Goal: Task Accomplishment & Management: Use online tool/utility

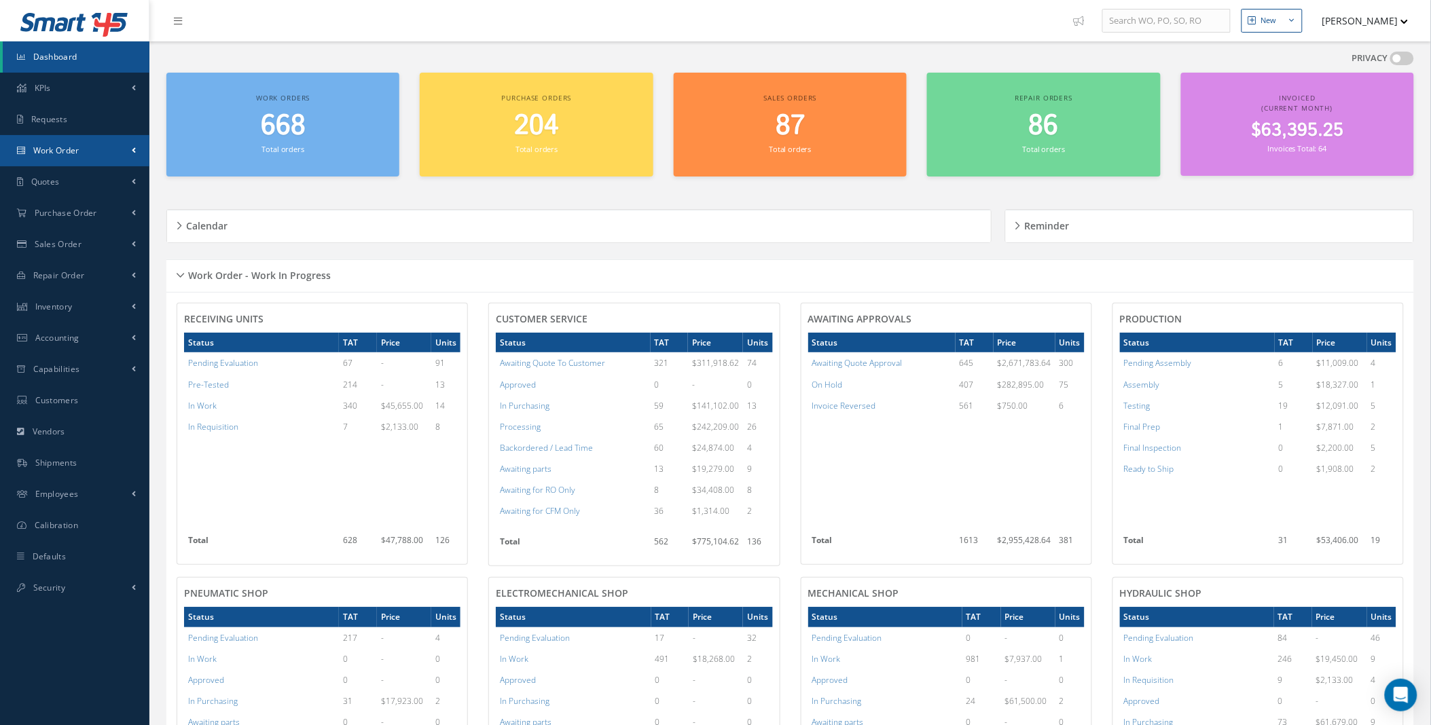
click at [117, 145] on link "Work Order" at bounding box center [74, 150] width 149 height 31
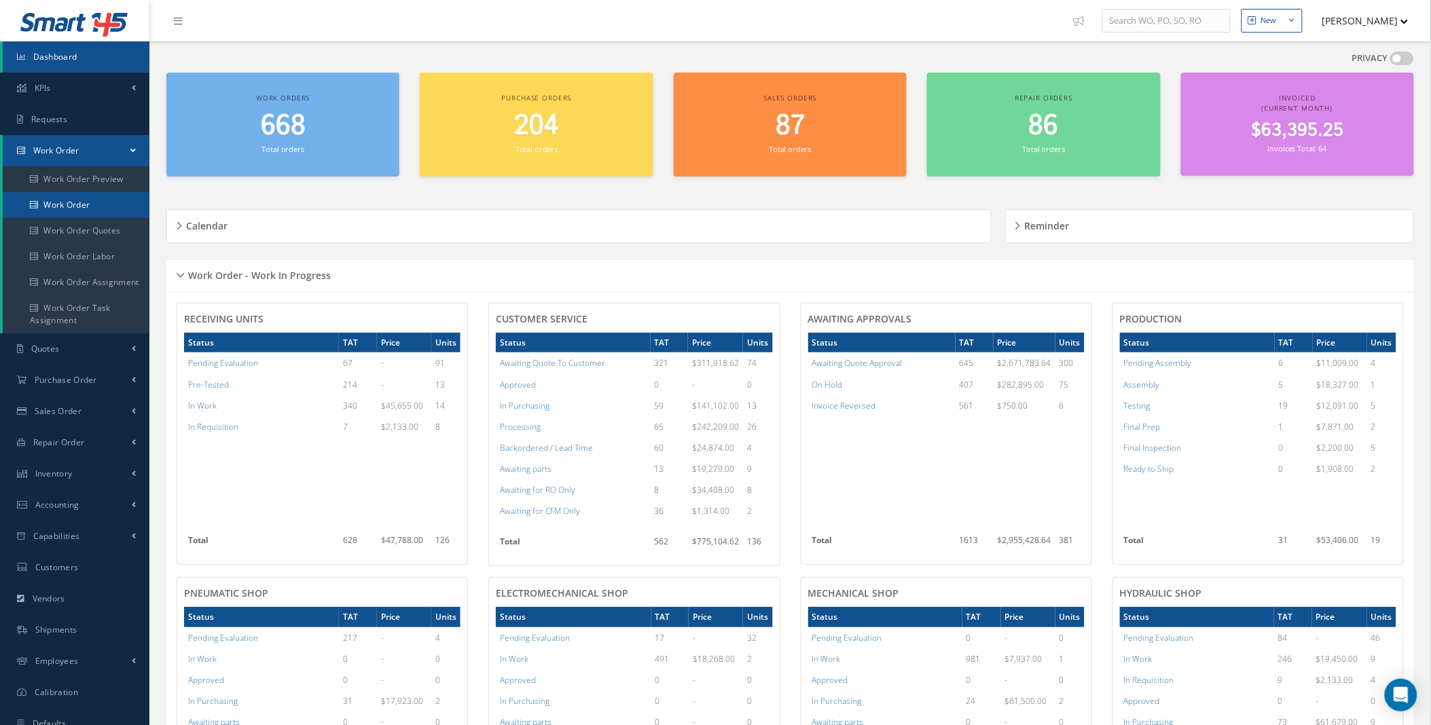
click at [90, 208] on link "Work Order" at bounding box center [76, 205] width 147 height 26
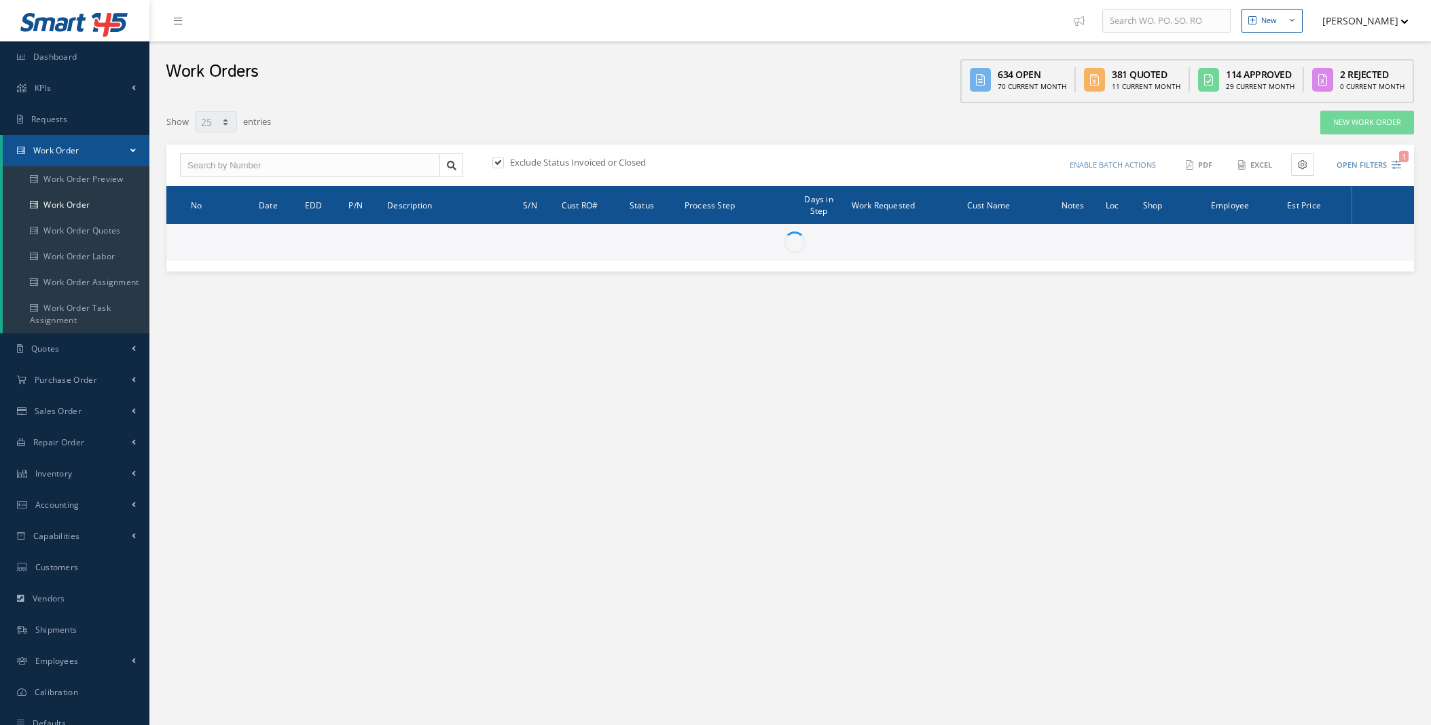
select select "25"
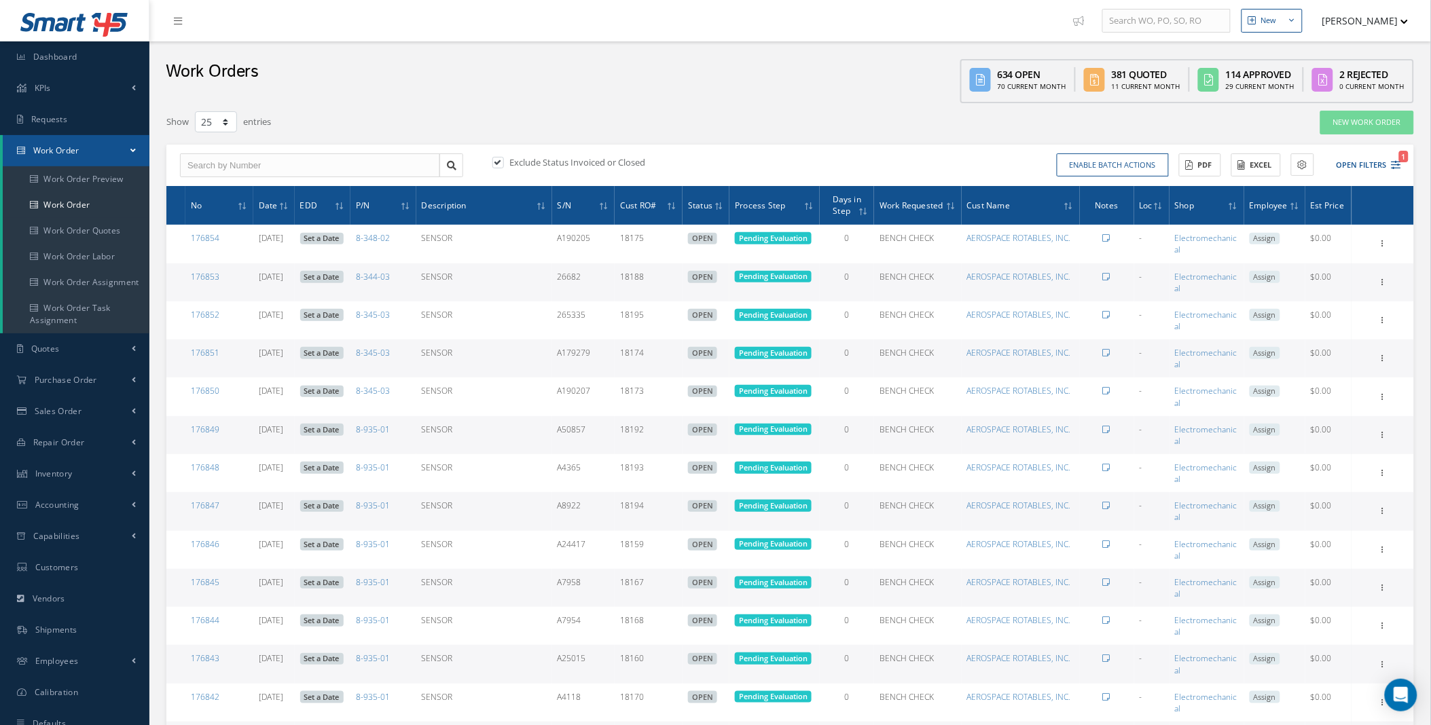
type input "All Work Request"
type input "All Work Performed"
type input "All Status"
type input "WO Part Status"
drag, startPoint x: 1409, startPoint y: 164, endPoint x: 1396, endPoint y: 164, distance: 12.9
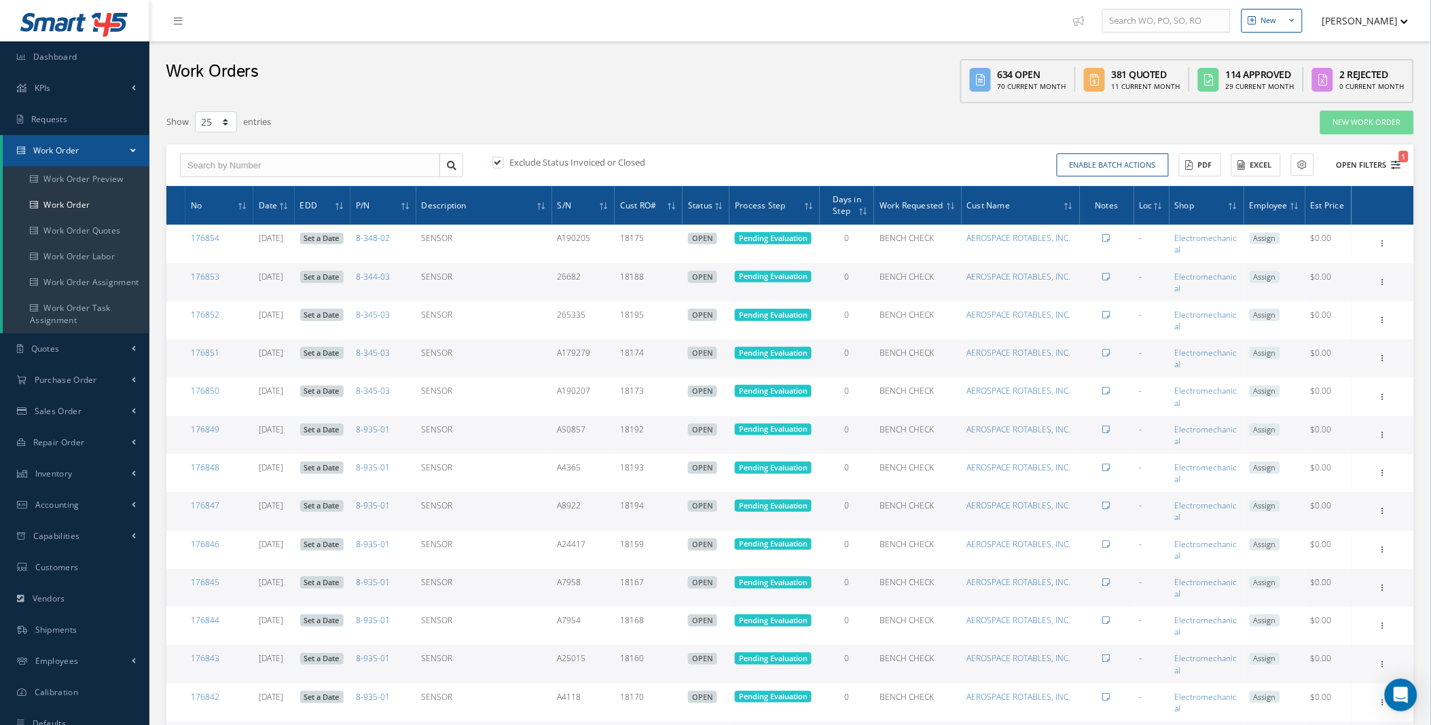
click at [1409, 164] on div "Exclude Status Invoiced or Closed Enable batch actions Update Work Orders Close…" at bounding box center [790, 166] width 1248 height 42
click at [1396, 164] on icon "1" at bounding box center [1397, 165] width 10 height 10
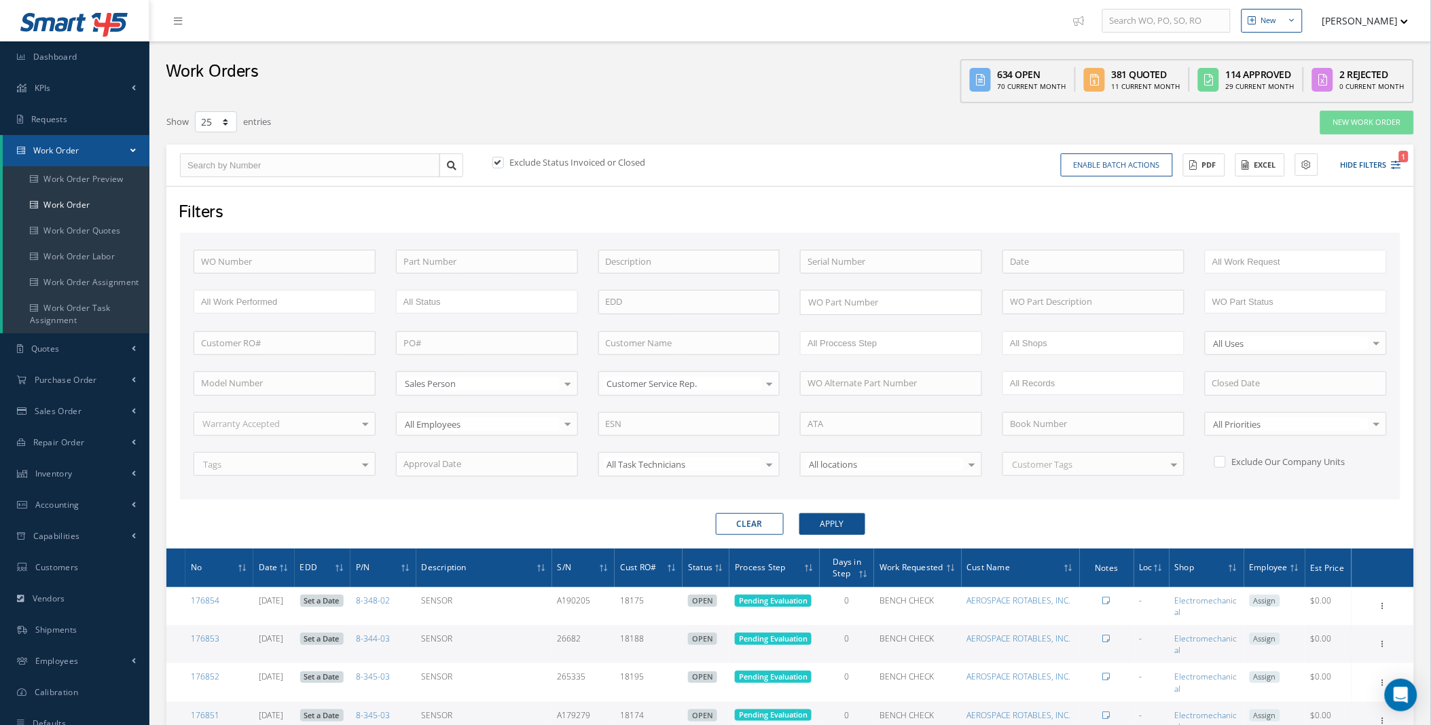
click at [503, 165] on label at bounding box center [504, 162] width 3 height 12
click at [497, 165] on input "checkbox" at bounding box center [496, 163] width 9 height 9
checkbox input "false"
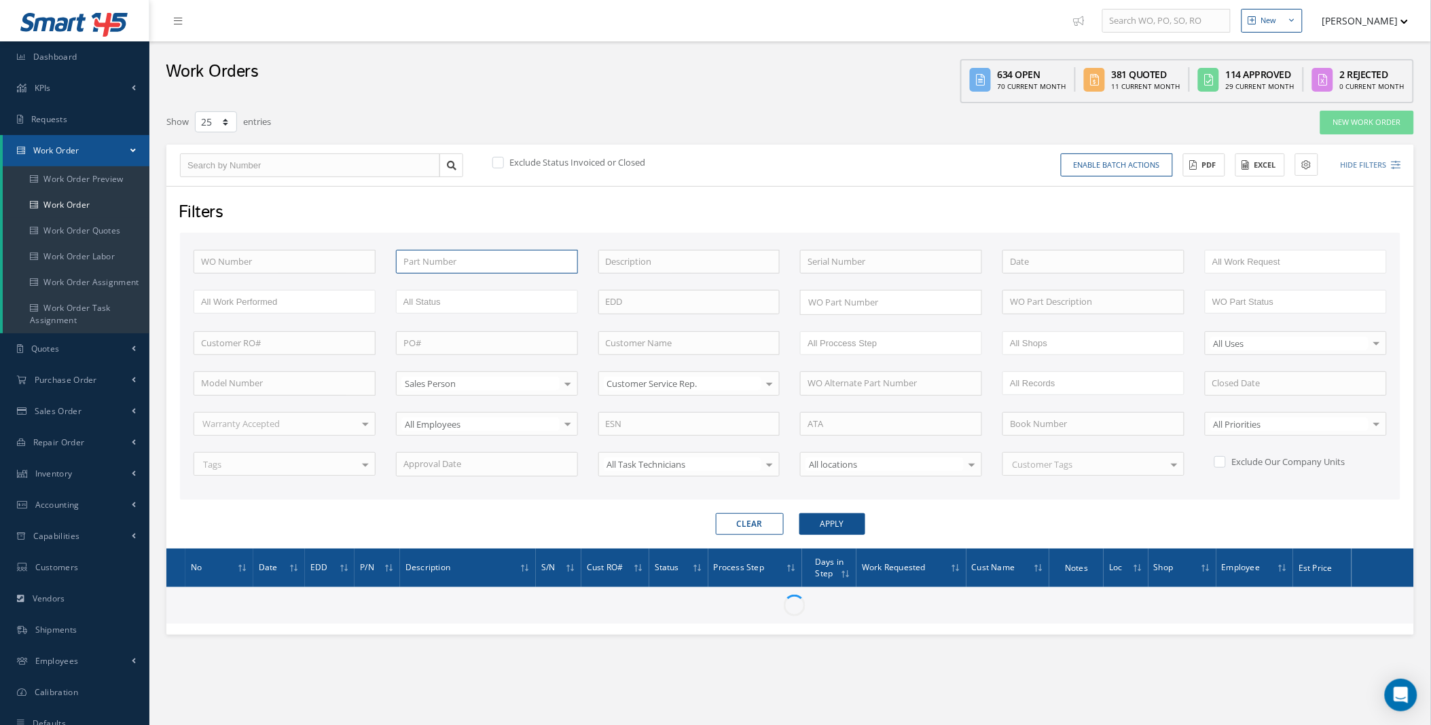
click at [433, 256] on input "text" at bounding box center [487, 262] width 182 height 24
paste input "256T2610"
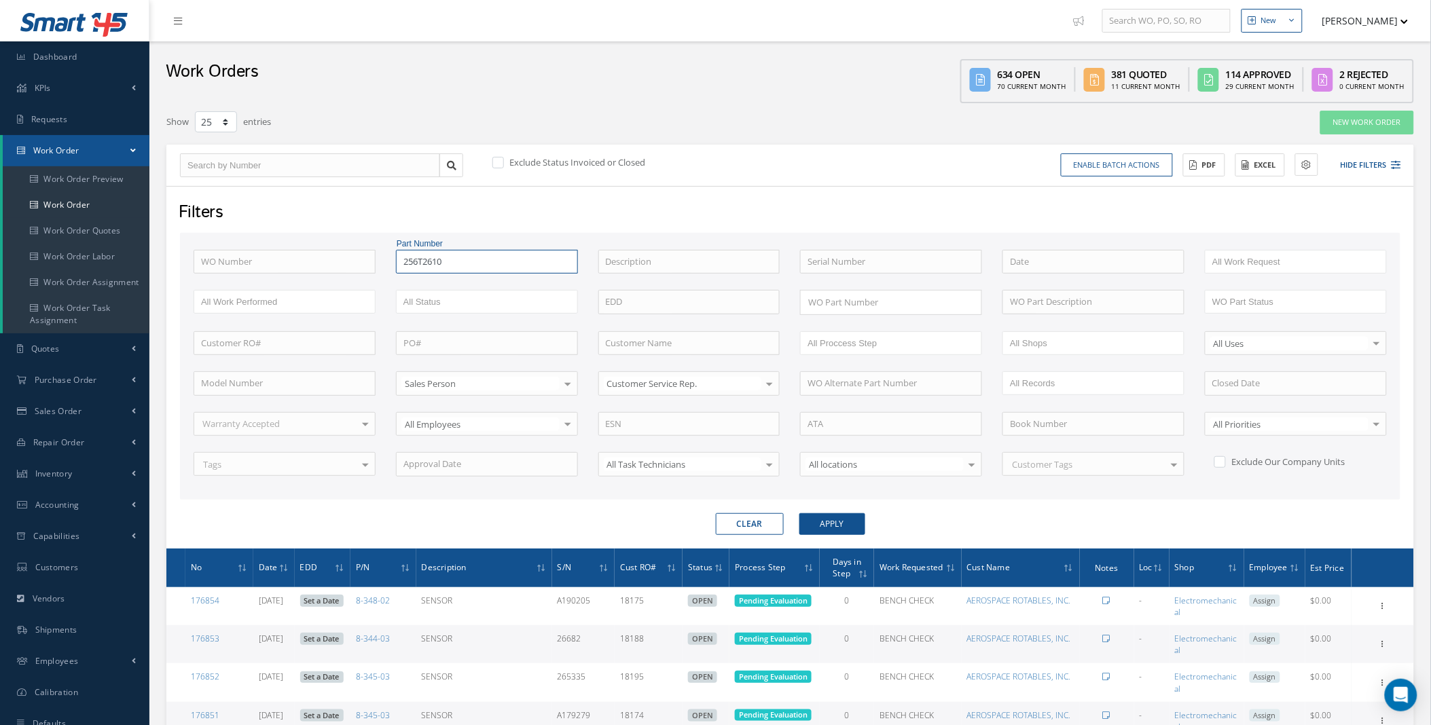
type input "256T2610"
click at [841, 525] on button "Apply" at bounding box center [832, 524] width 66 height 22
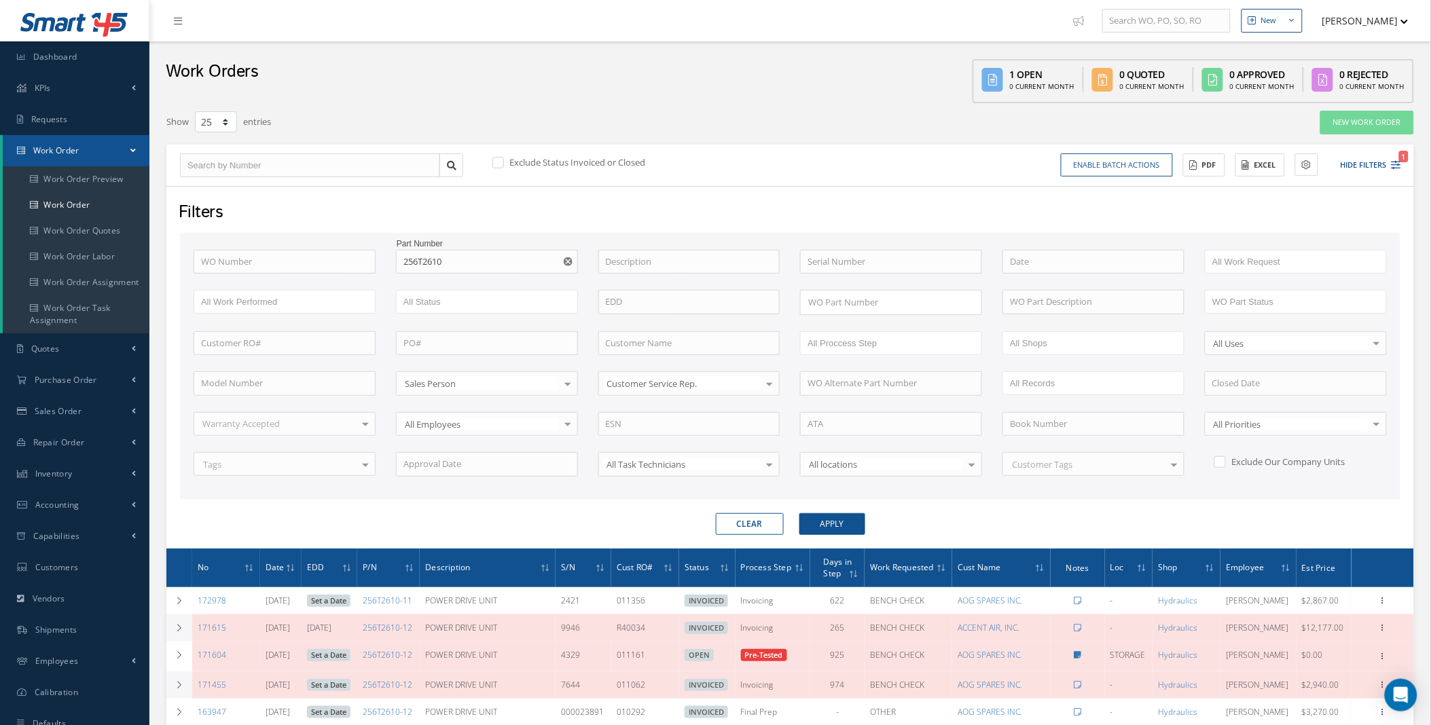
click at [566, 257] on use "Reset" at bounding box center [568, 261] width 9 height 9
click at [259, 253] on input "text" at bounding box center [285, 262] width 182 height 24
type input "1"
type input "17"
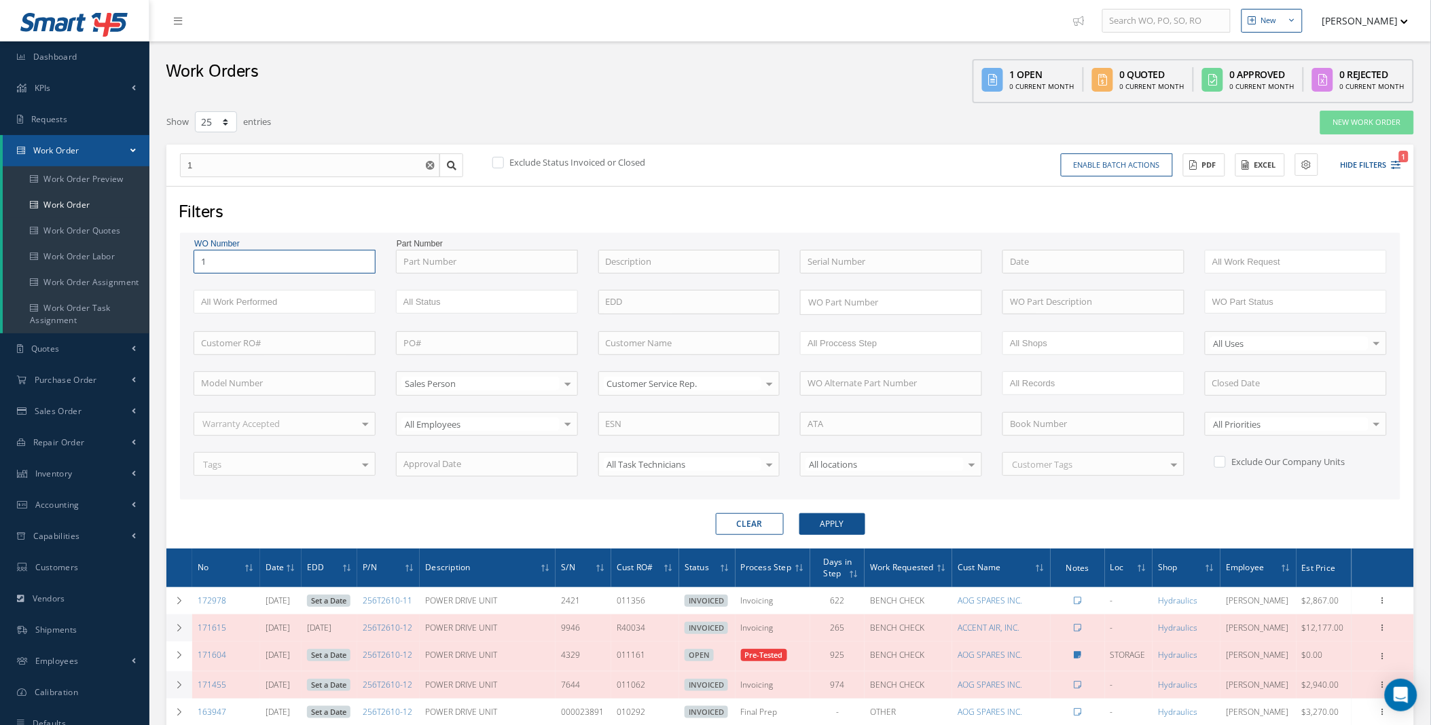
type input "17"
type input "176"
type input "1767"
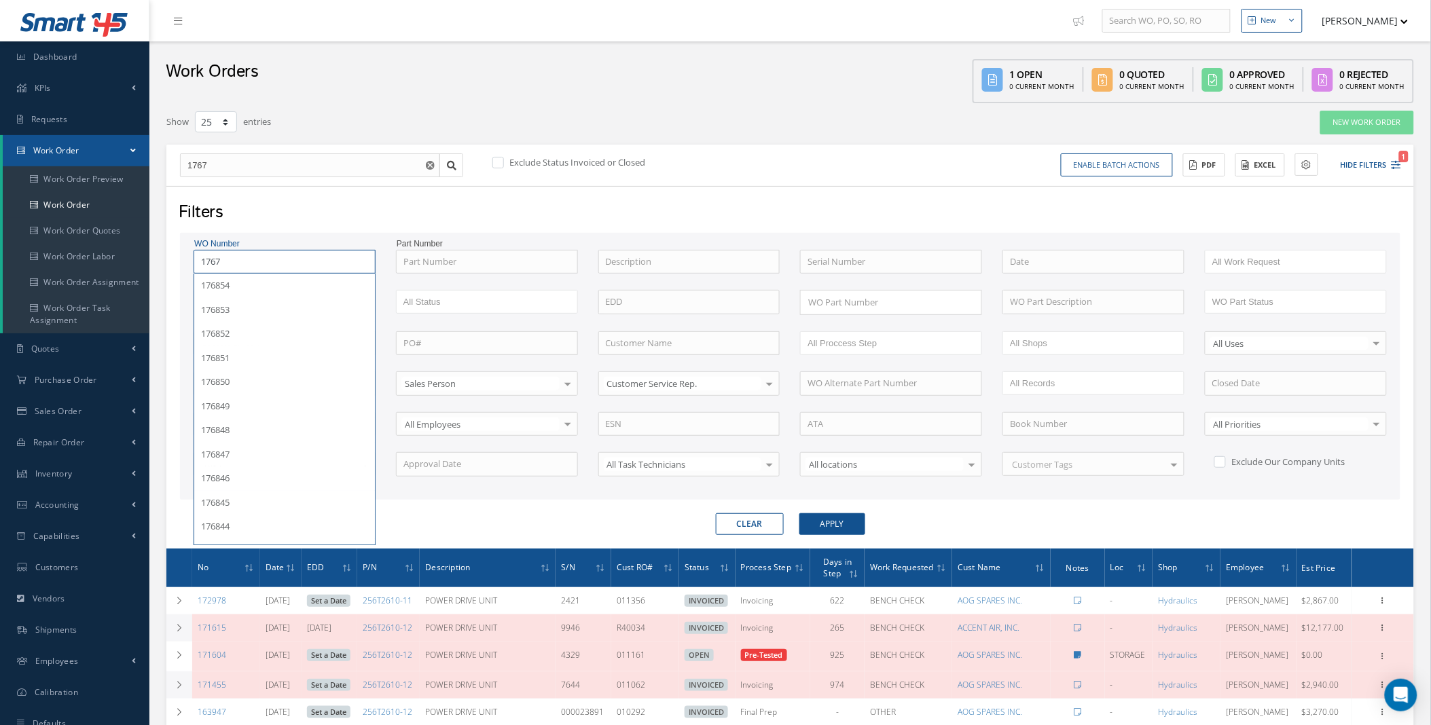
type input "17670"
click at [503, 164] on label at bounding box center [504, 162] width 3 height 12
click at [501, 164] on input "checkbox" at bounding box center [496, 163] width 9 height 9
checkbox input "true"
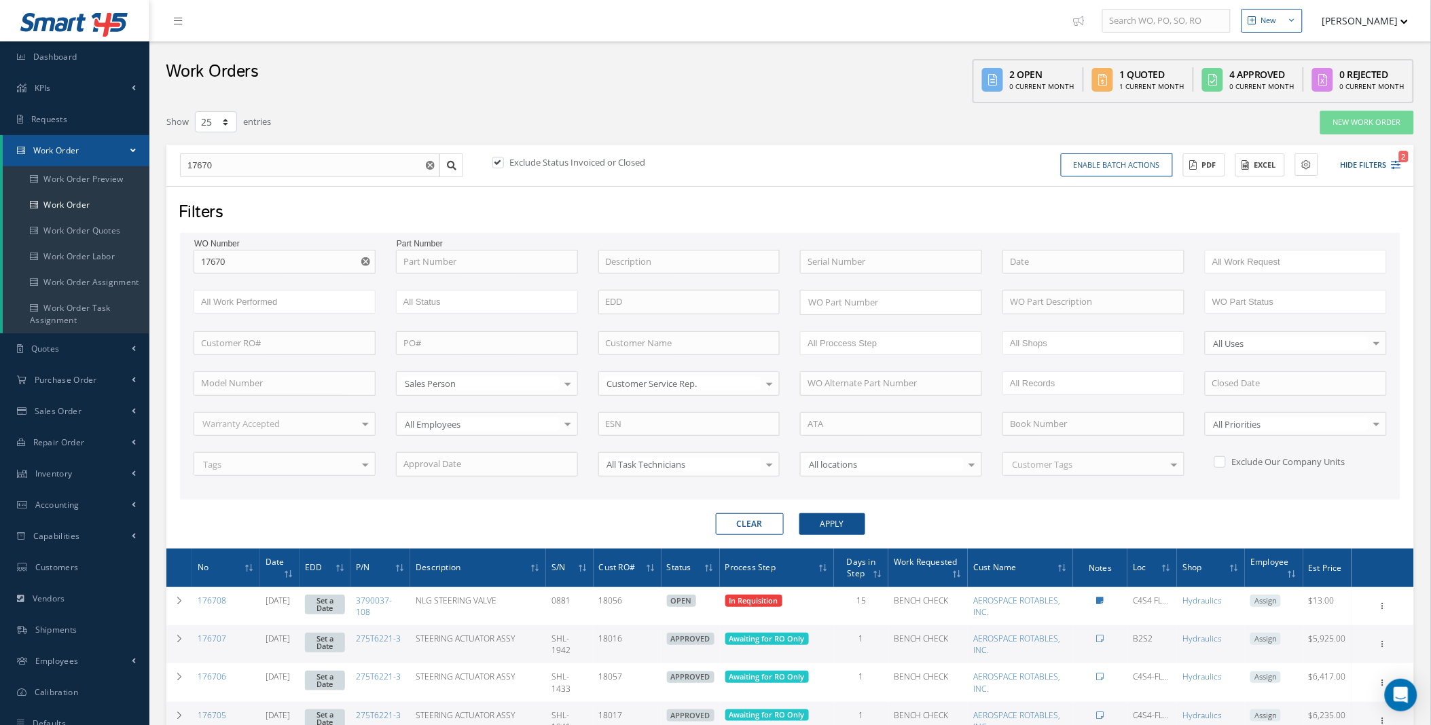
click at [369, 258] on use "Reset" at bounding box center [365, 261] width 9 height 9
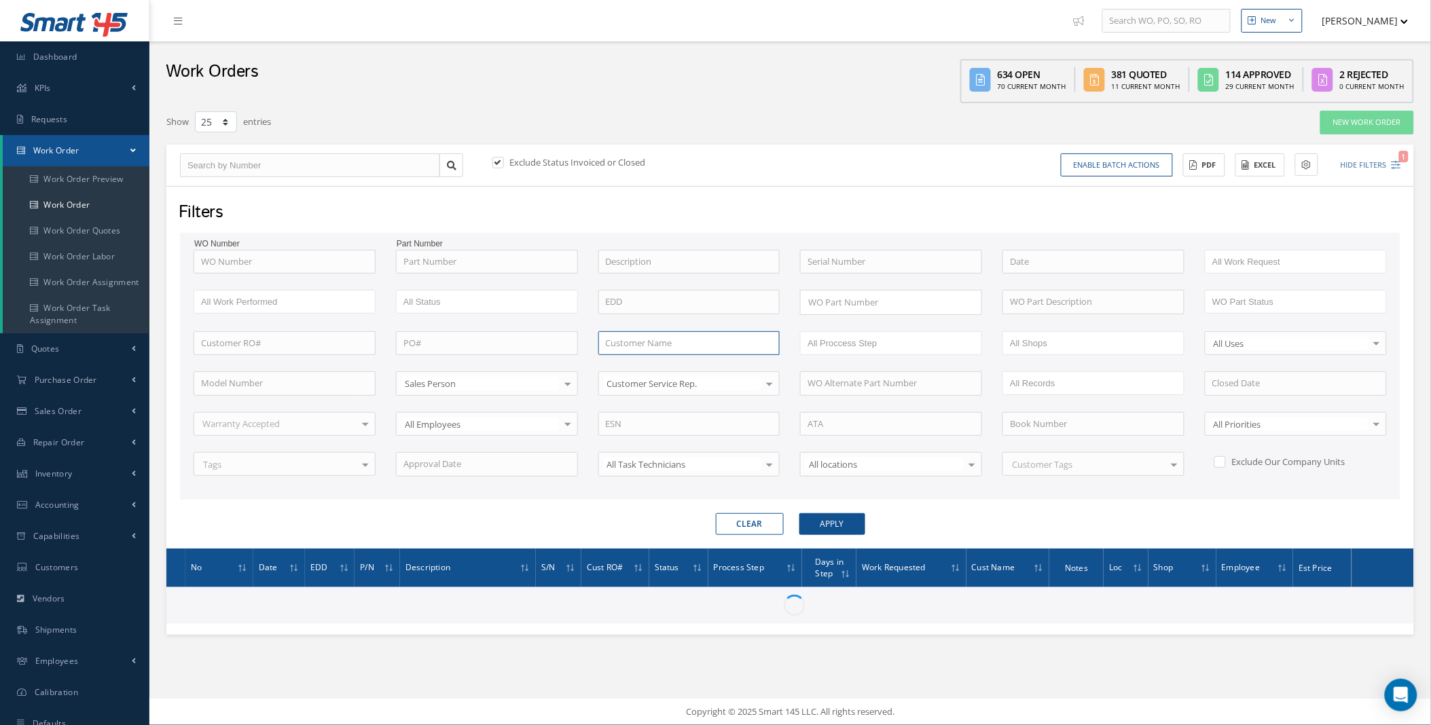
click at [673, 338] on input "text" at bounding box center [689, 343] width 182 height 24
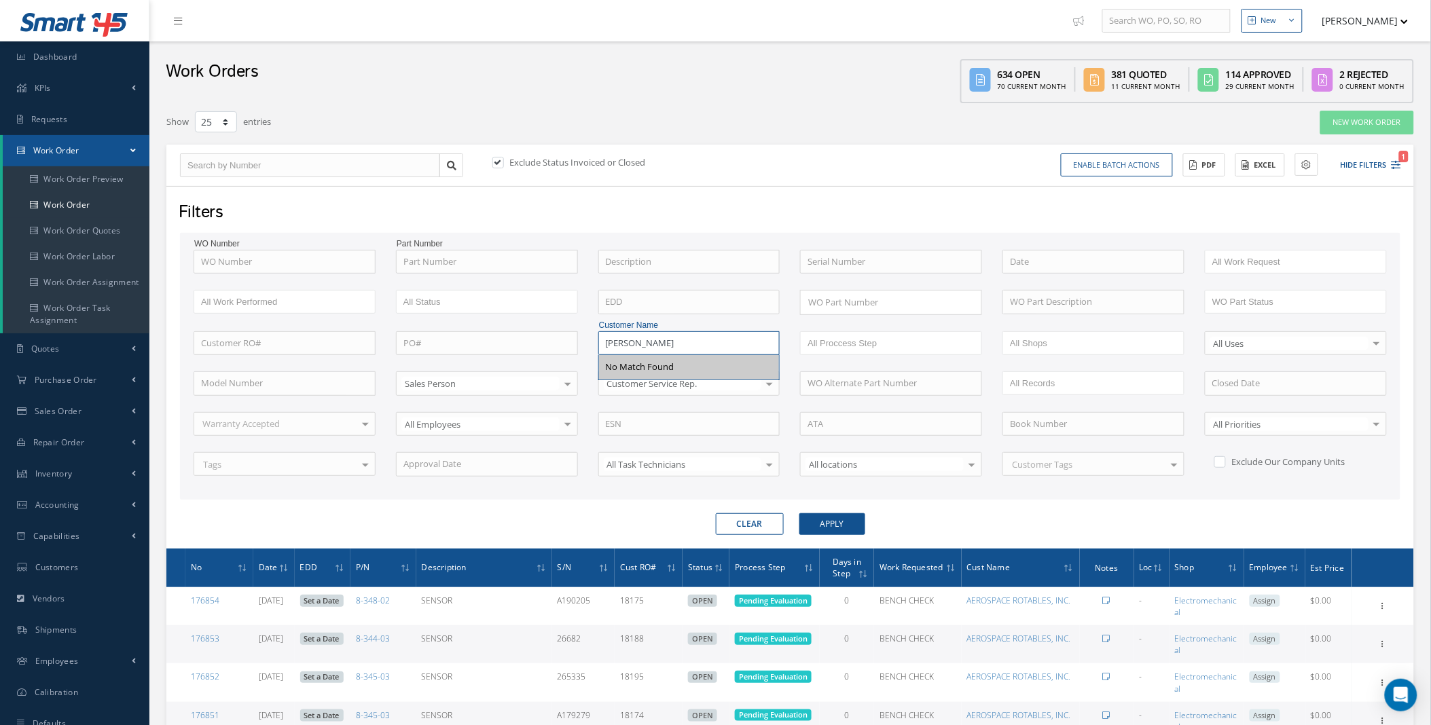
type input "[PERSON_NAME]"
click at [506, 160] on label at bounding box center [504, 162] width 3 height 12
click at [501, 160] on input "checkbox" at bounding box center [496, 163] width 9 height 9
checkbox input "false"
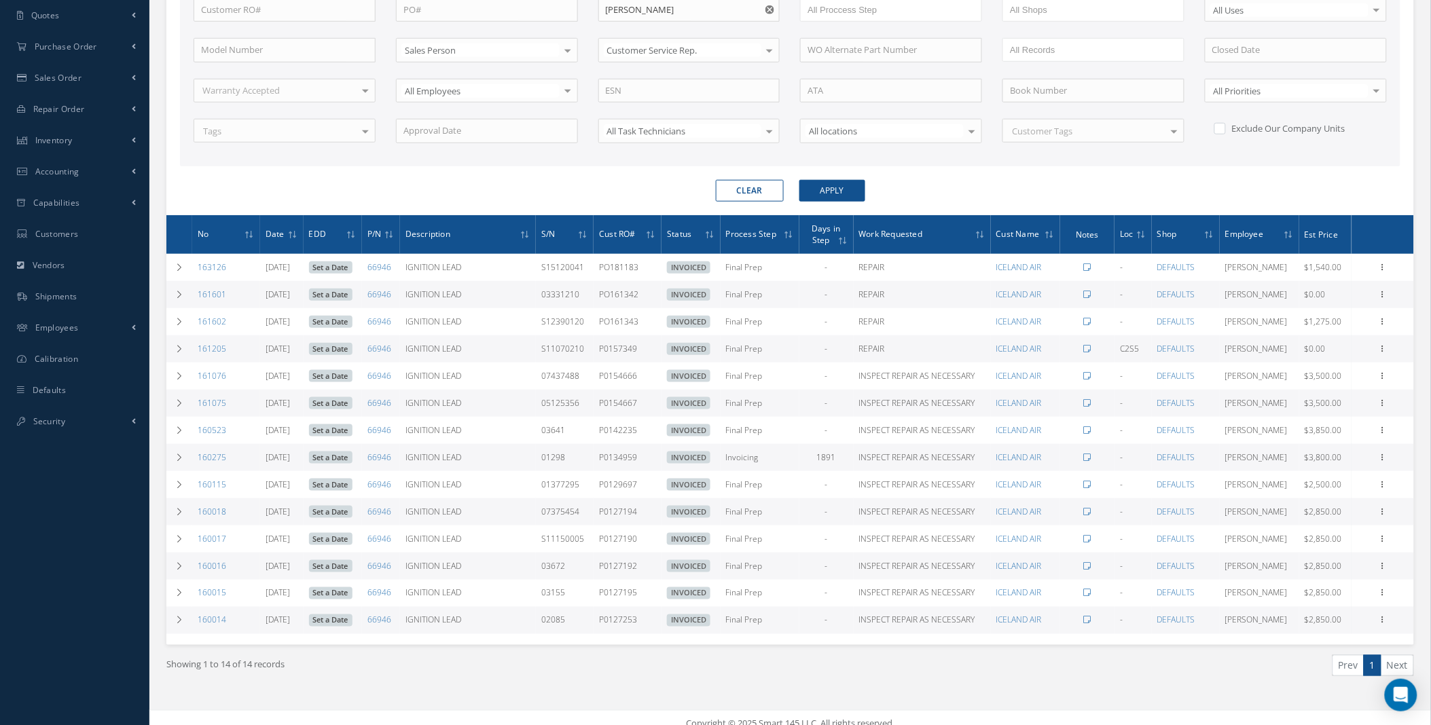
scroll to position [336, 0]
